Goal: Book appointment/travel/reservation

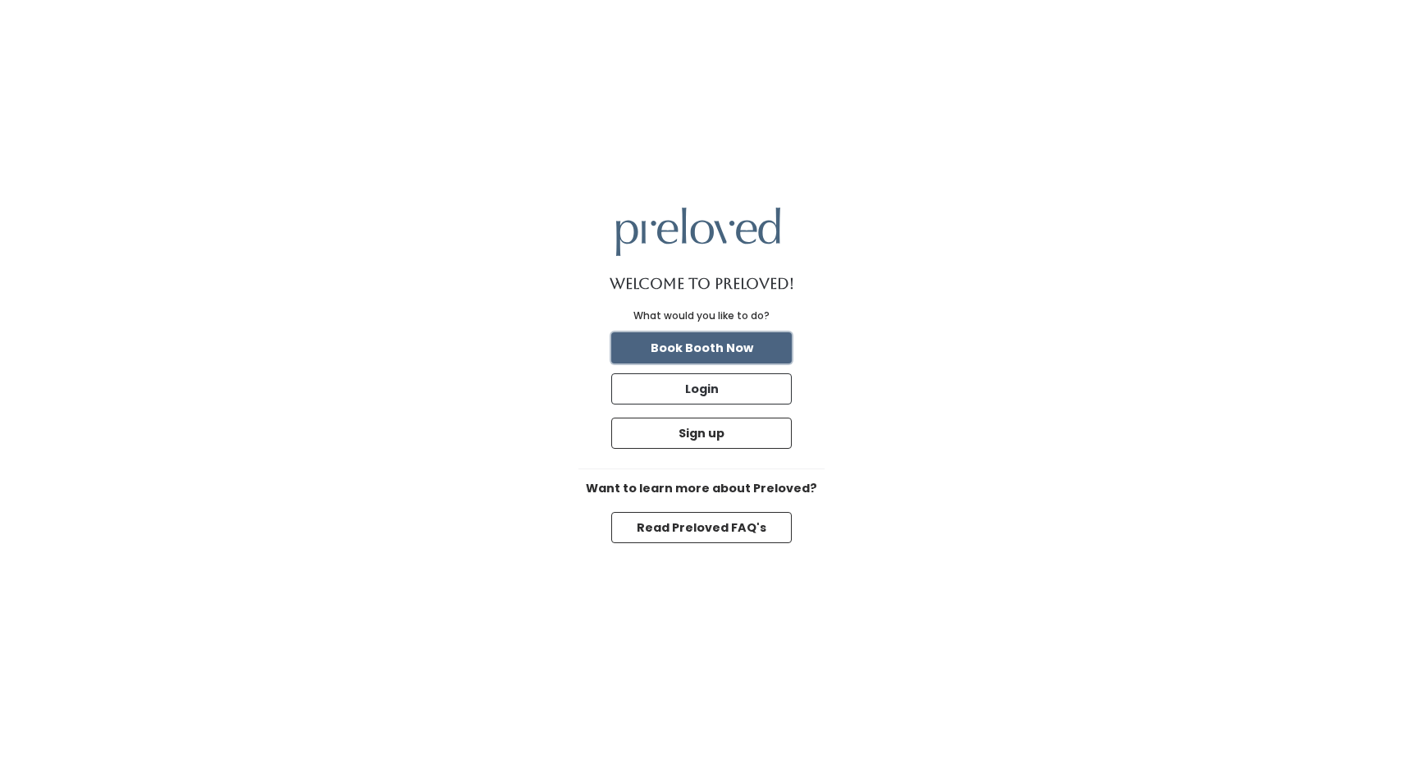
click at [736, 344] on button "Book Booth Now" at bounding box center [701, 347] width 180 height 31
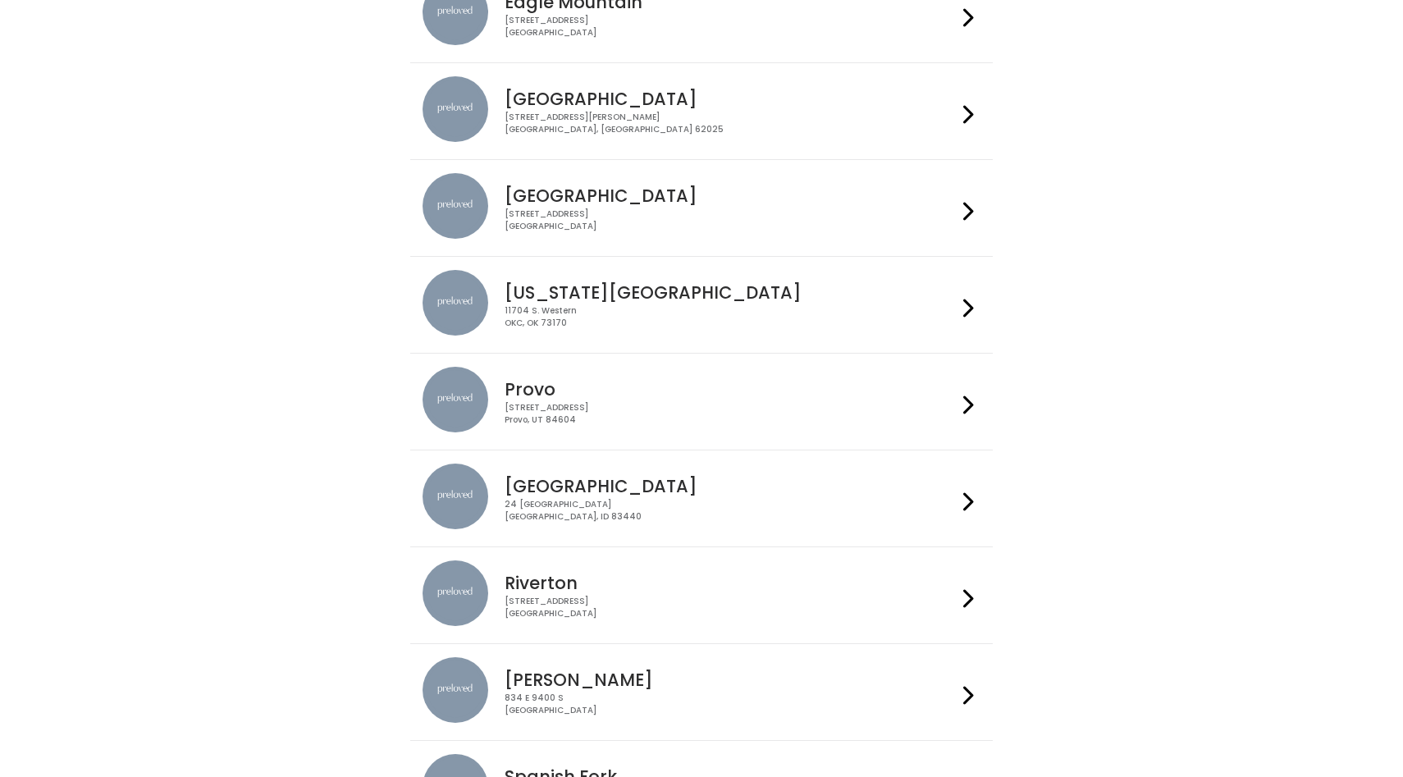
scroll to position [239, 0]
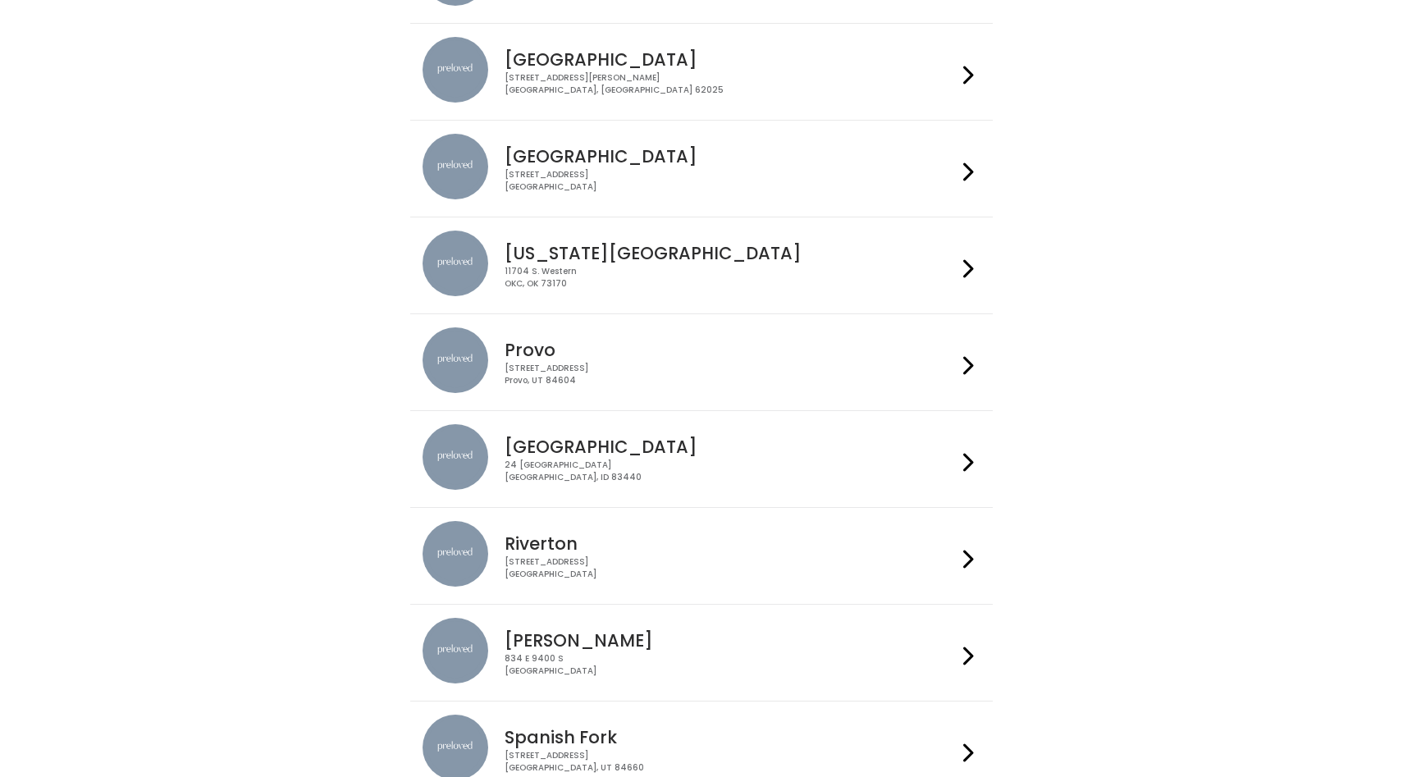
click at [857, 385] on div "230 W Cougar Blvd Provo, UT 84604" at bounding box center [729, 375] width 451 height 24
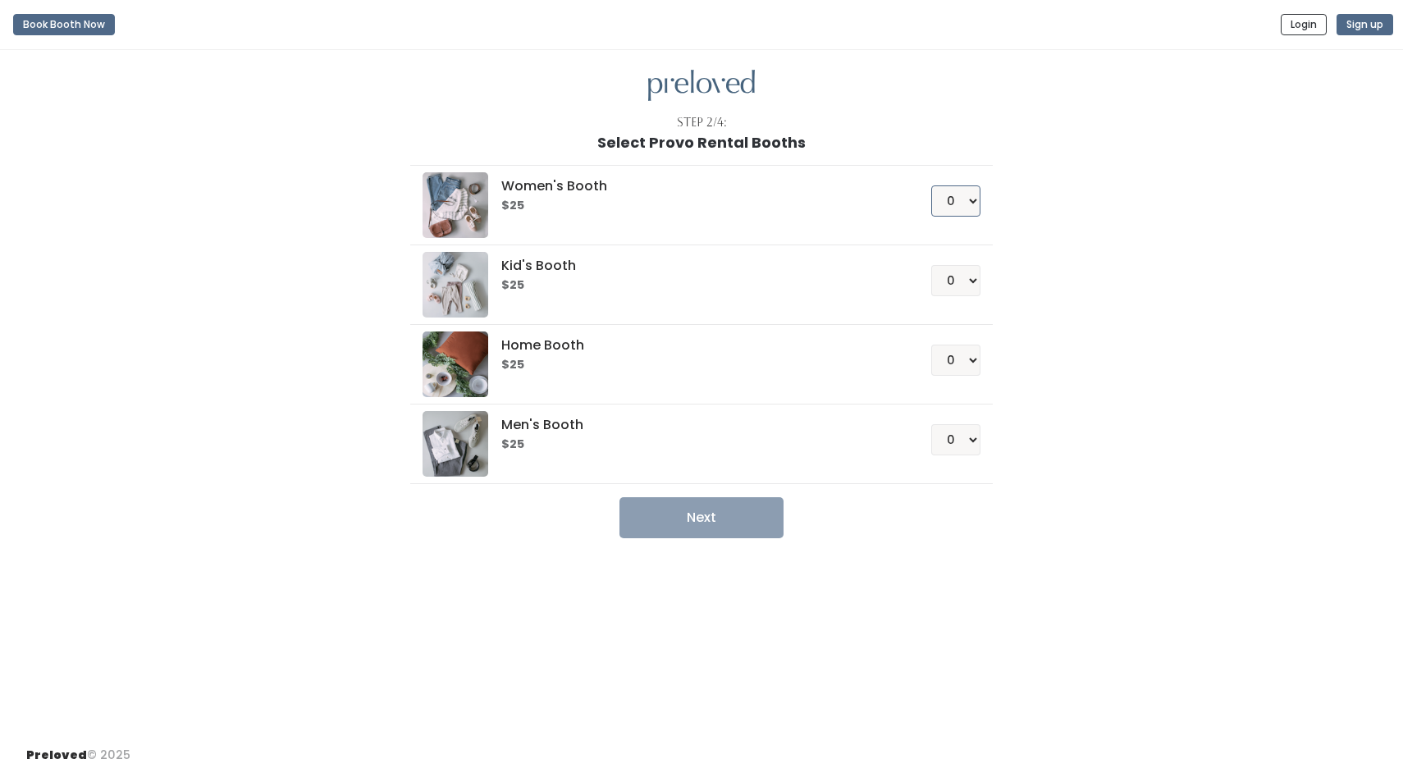
click at [963, 208] on select "0 1 2 3 4" at bounding box center [955, 200] width 49 height 31
select select "1"
click at [710, 525] on button "Next" at bounding box center [701, 517] width 164 height 41
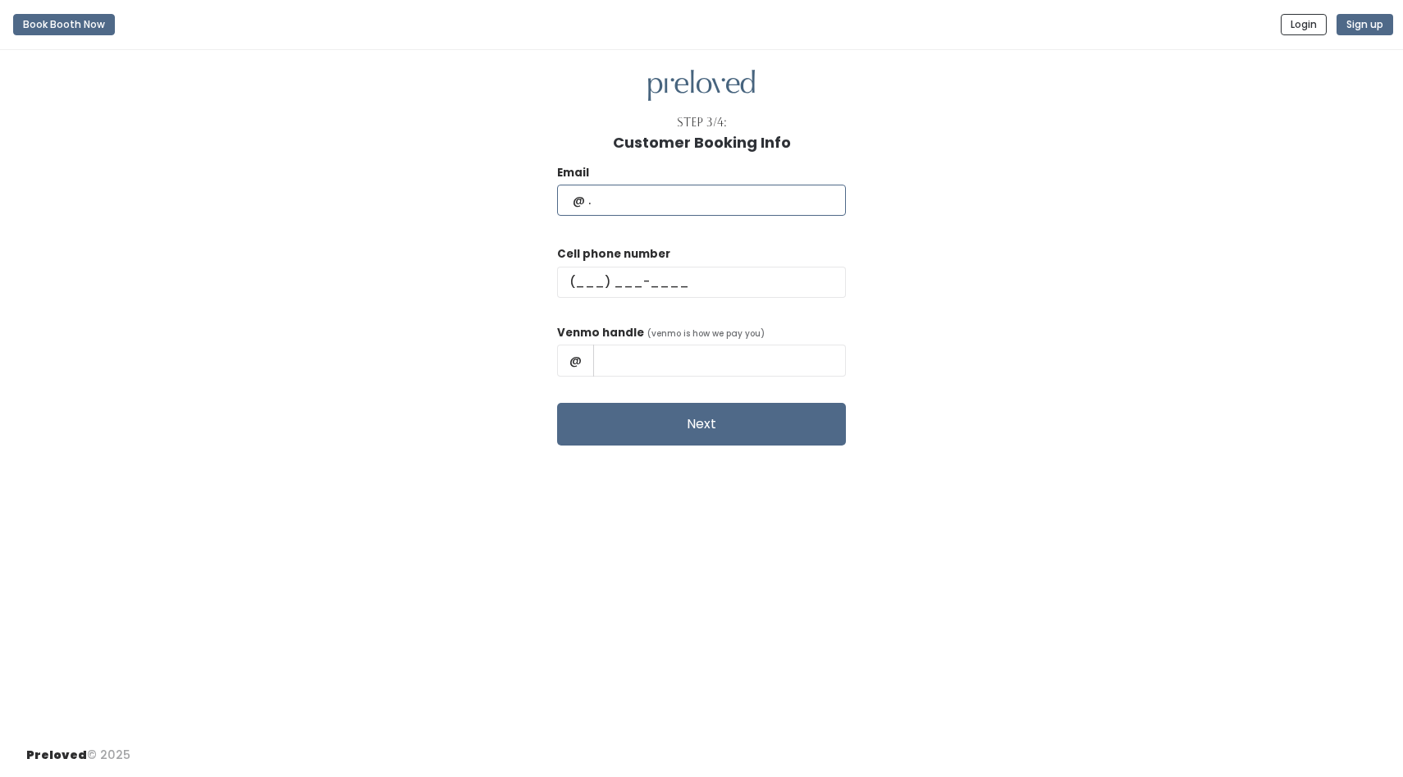
click at [705, 199] on input "text" at bounding box center [701, 200] width 289 height 31
type input "sissyg72@yahoo.com"
click at [640, 287] on input "text" at bounding box center [701, 282] width 289 height 31
type input "(512) 905-1124"
click at [671, 344] on div "Venmo handle (venmo is how we pay you) @" at bounding box center [701, 357] width 289 height 66
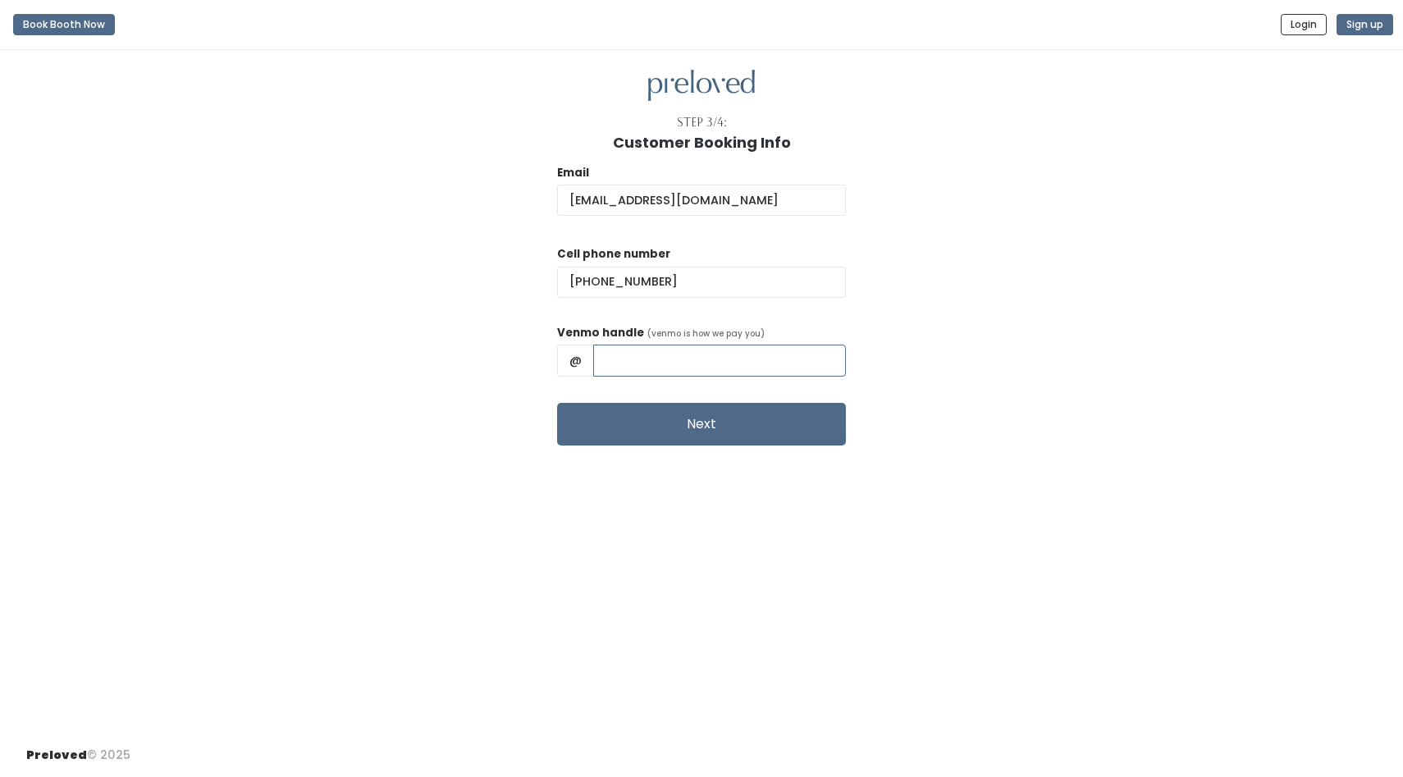
click at [668, 363] on input "text" at bounding box center [719, 359] width 253 height 31
type input "Emerson-P"
click at [725, 405] on button "Next" at bounding box center [701, 424] width 289 height 43
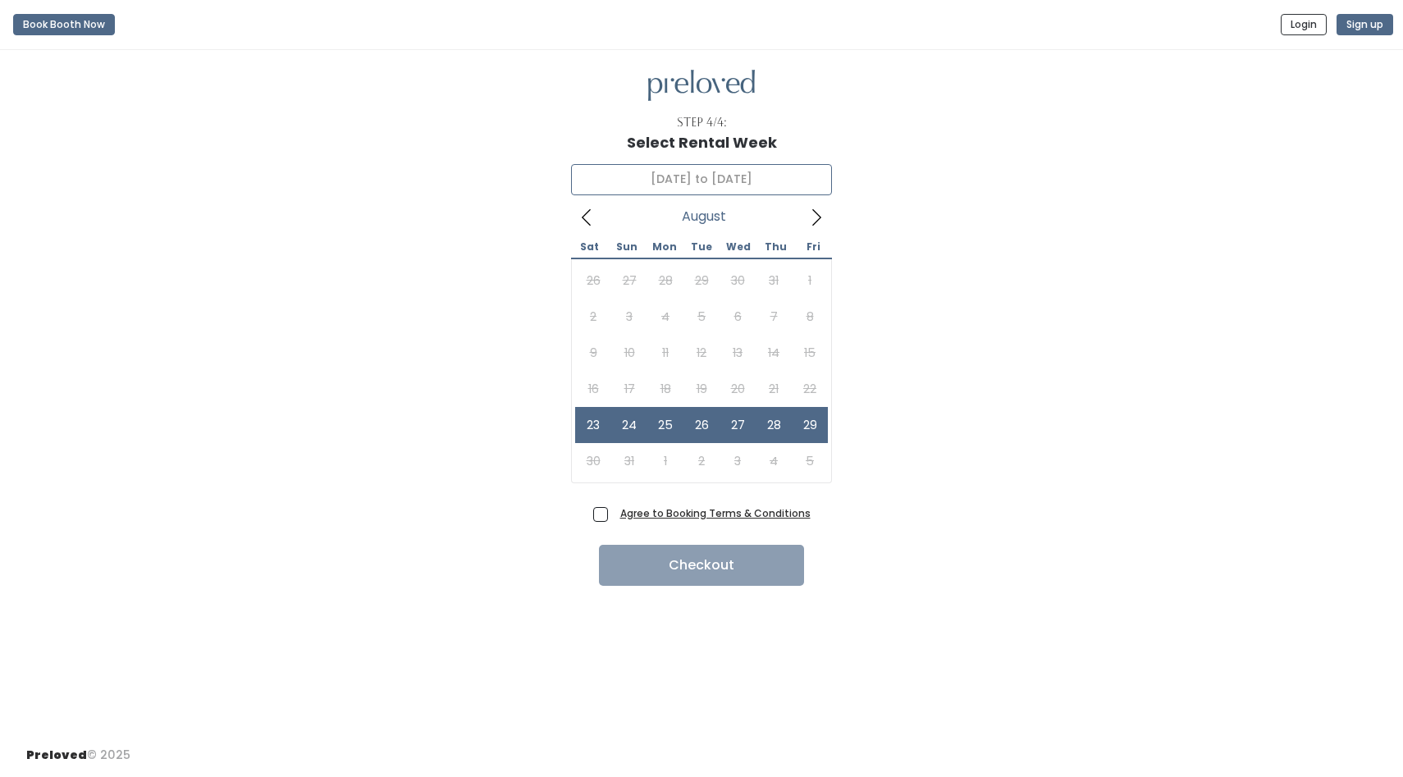
click at [749, 464] on div "26 27 28 29 30 31 1 2 3 4 5 6 7 8 9 10 11 12 13 14 15 16 17 18 19 20 21 22 23 2…" at bounding box center [701, 370] width 253 height 217
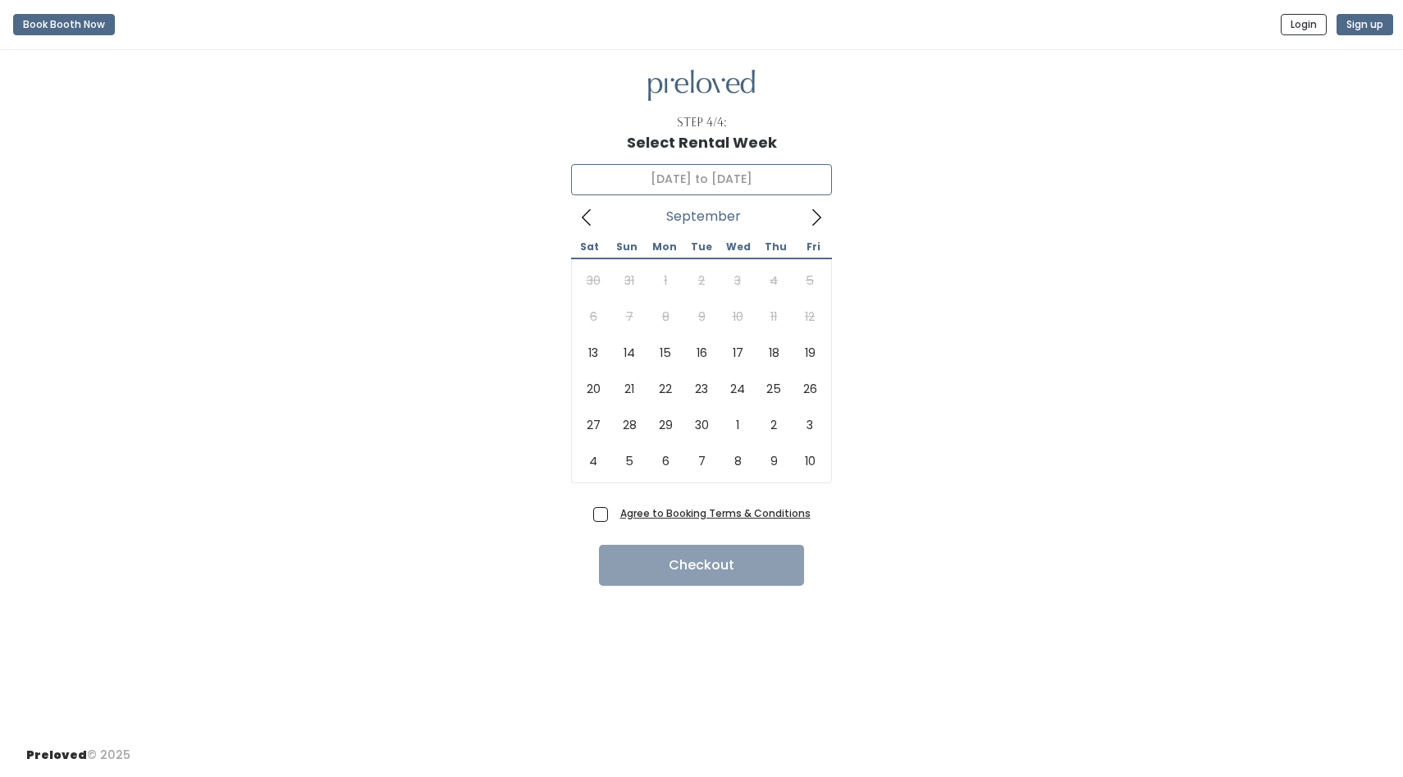
click at [818, 207] on span at bounding box center [815, 216] width 31 height 26
click at [817, 174] on input "[DATE] to [DATE]" at bounding box center [701, 179] width 261 height 31
type input "[DATE] to [DATE]"
